Goal: Task Accomplishment & Management: Use online tool/utility

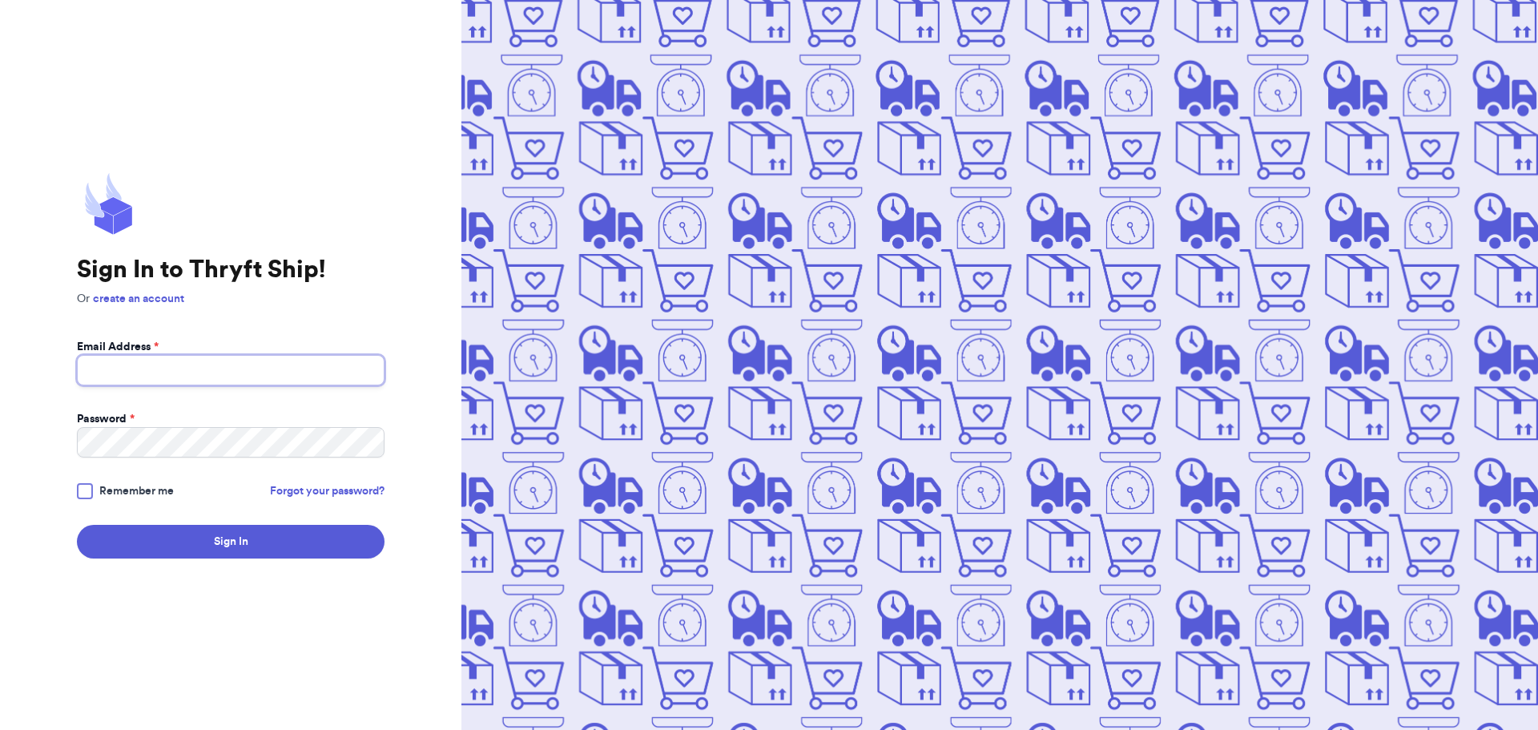
click at [263, 372] on input "Email Address *" at bounding box center [231, 370] width 308 height 30
type input "omaha@piratespixies.com"
click at [77, 525] on button "Sign In" at bounding box center [231, 542] width 308 height 34
